Goal: Task Accomplishment & Management: Use online tool/utility

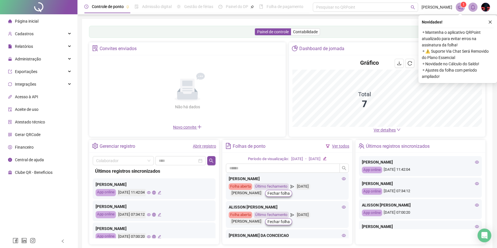
click at [439, 6] on span "[PERSON_NAME]" at bounding box center [436, 7] width 31 height 6
click at [488, 24] on button "button" at bounding box center [489, 22] width 7 height 7
click at [489, 18] on div "Controle de ponto Admissão digital Gestão de férias Painel do DP Folha de pagam…" at bounding box center [286, 138] width 419 height 276
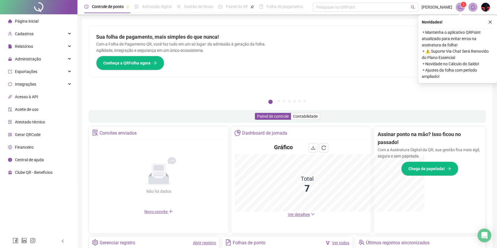
drag, startPoint x: 489, startPoint y: 22, endPoint x: 419, endPoint y: 16, distance: 70.2
click at [489, 22] on div "Pague o QRPoint com Cartão de Crédito Sua assinatura: mais segurança, prática e…" at bounding box center [287, 184] width 410 height 330
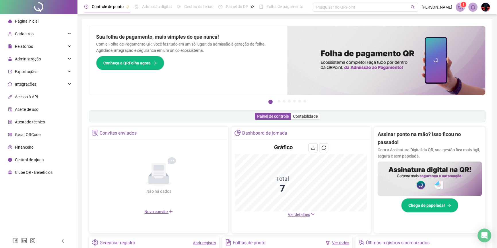
click at [421, 8] on span "[PERSON_NAME]" at bounding box center [436, 7] width 31 height 6
click at [433, 6] on span "[PERSON_NAME]" at bounding box center [436, 7] width 31 height 6
click at [56, 24] on li "Página inicial" at bounding box center [38, 20] width 75 height 11
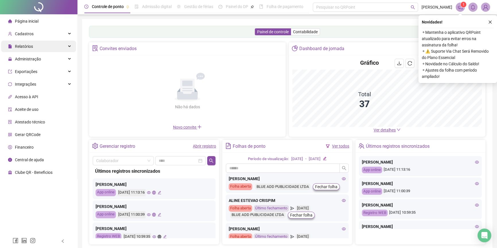
click at [10, 29] on span "Cadastros" at bounding box center [21, 33] width 26 height 11
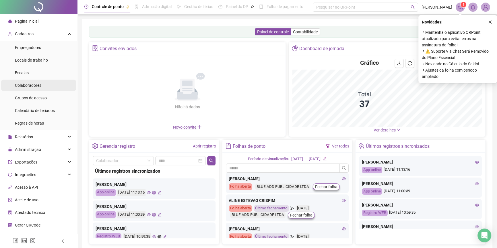
click at [57, 84] on li "Colaboradores" at bounding box center [38, 85] width 75 height 11
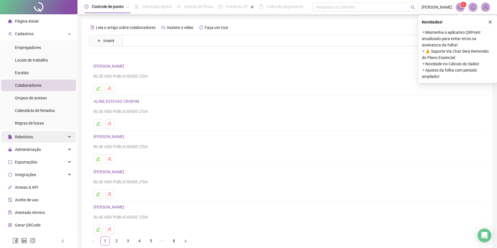
click at [49, 133] on div "Relatórios" at bounding box center [38, 136] width 75 height 11
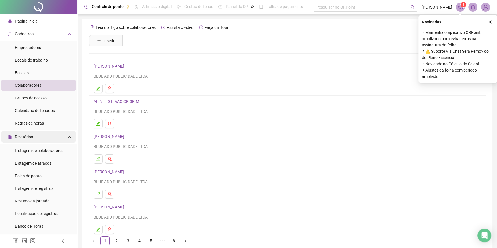
click at [49, 135] on div "Relatórios" at bounding box center [38, 136] width 75 height 11
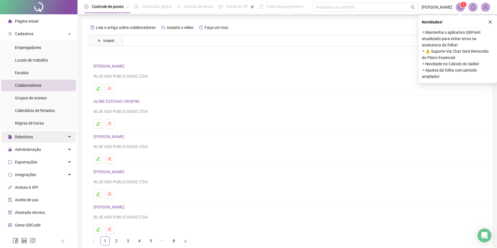
click at [53, 138] on div "Relatórios" at bounding box center [38, 136] width 75 height 11
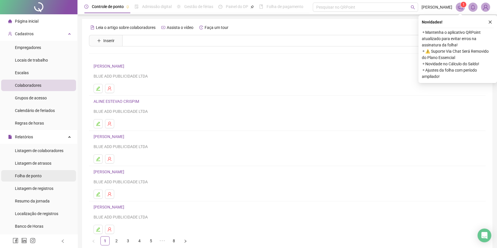
click at [41, 174] on span "Folha de ponto" at bounding box center [28, 176] width 27 height 5
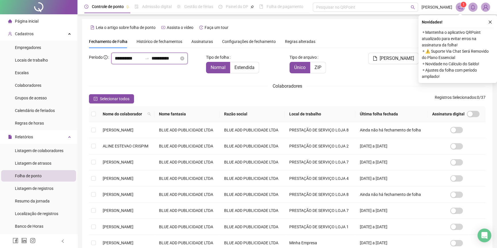
click at [121, 62] on input "**********" at bounding box center [129, 58] width 28 height 7
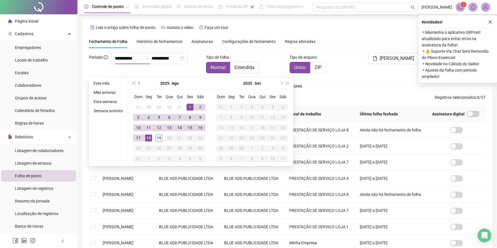
click at [137, 84] on button "prev-year" at bounding box center [139, 83] width 6 height 11
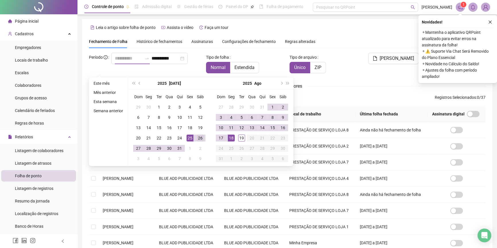
type input "**********"
click at [197, 138] on div "26" at bounding box center [200, 138] width 7 height 7
type input "**********"
click at [222, 137] on div "17" at bounding box center [220, 138] width 7 height 7
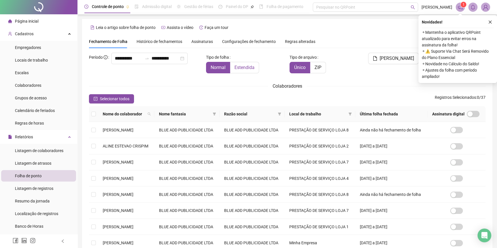
click at [243, 70] on span "Estendida" at bounding box center [244, 67] width 20 height 5
click at [489, 22] on icon "close" at bounding box center [489, 22] width 3 height 3
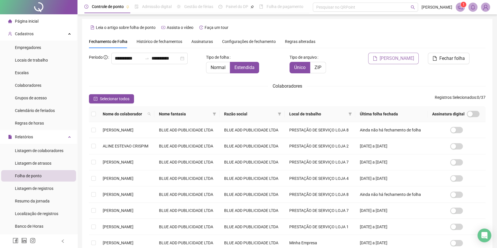
click at [401, 60] on span "Gerar espelho" at bounding box center [396, 58] width 34 height 7
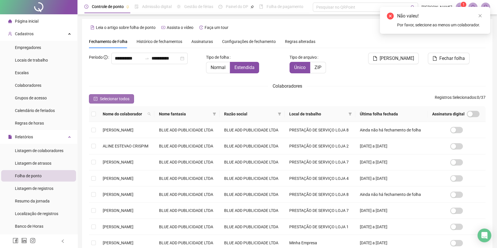
click at [127, 102] on span "Selecionar todos" at bounding box center [115, 99] width 30 height 6
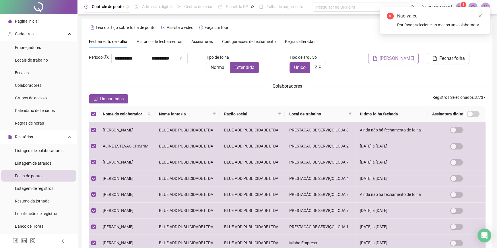
click at [407, 56] on span "Gerar espelho" at bounding box center [396, 58] width 34 height 7
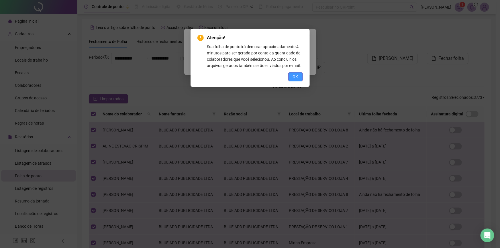
click at [298, 78] on button "OK" at bounding box center [295, 76] width 15 height 9
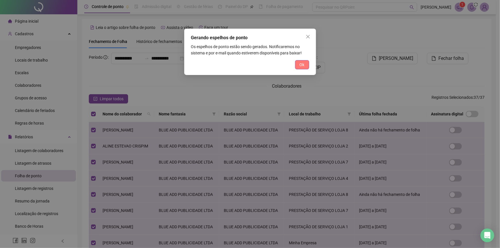
click at [297, 65] on button "Ok" at bounding box center [302, 64] width 14 height 9
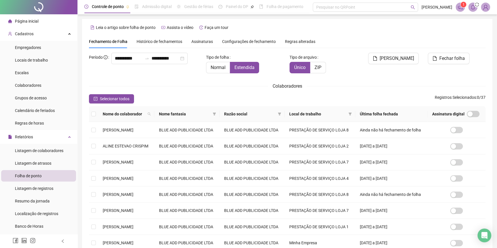
drag, startPoint x: 428, startPoint y: 27, endPoint x: 447, endPoint y: 31, distance: 19.9
click at [447, 31] on div "Leia o artigo sobre folha de ponto Assista o vídeo Faça um tour" at bounding box center [287, 27] width 396 height 9
